Goal: Book appointment/travel/reservation

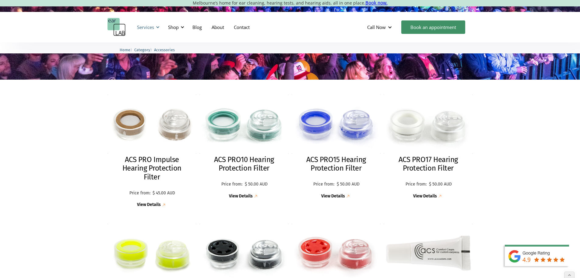
click at [147, 27] on div "Services" at bounding box center [145, 27] width 17 height 6
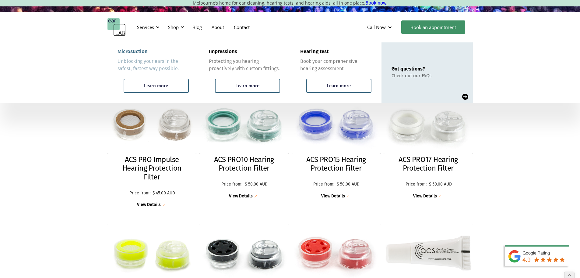
click at [135, 49] on div "Microsuction" at bounding box center [133, 51] width 30 height 6
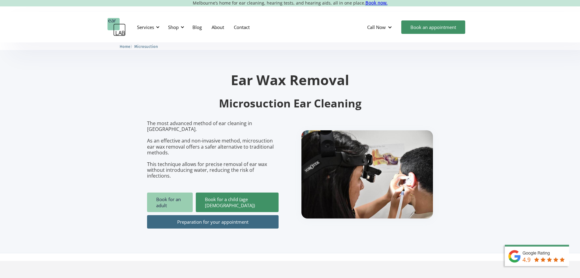
click at [174, 192] on link "Book for an adult" at bounding box center [170, 201] width 46 height 19
